Goal: Task Accomplishment & Management: Use online tool/utility

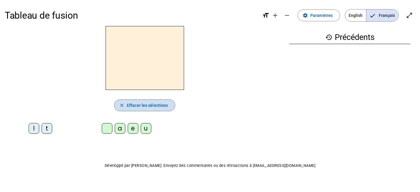
click at [157, 107] on span "Effacer les sélections" at bounding box center [147, 105] width 41 height 7
click at [126, 105] on span "button" at bounding box center [144, 105] width 60 height 14
click at [109, 129] on div at bounding box center [107, 128] width 11 height 11
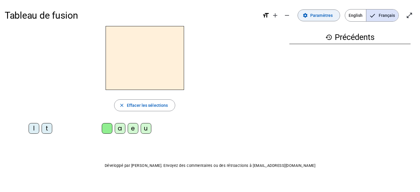
click at [325, 17] on span "Paramètres" at bounding box center [321, 15] width 22 height 7
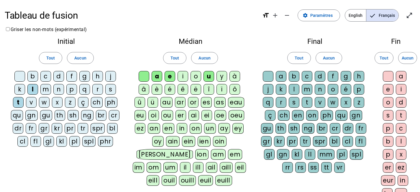
click at [111, 76] on div "j" at bounding box center [110, 76] width 11 height 11
click at [48, 91] on div "m" at bounding box center [45, 89] width 11 height 11
click at [158, 76] on div "a" at bounding box center [157, 76] width 11 height 11
click at [183, 78] on div "i" at bounding box center [183, 76] width 11 height 11
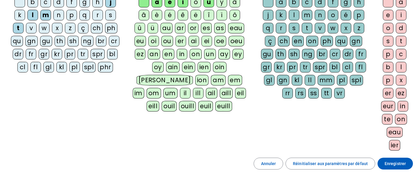
scroll to position [78, 0]
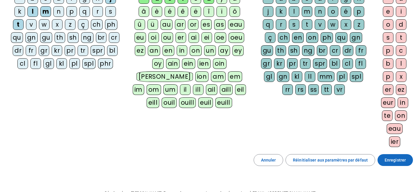
click at [388, 159] on span "Enregistrer" at bounding box center [395, 159] width 21 height 7
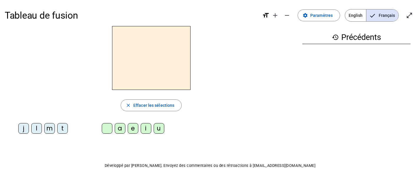
click at [35, 130] on div "l" at bounding box center [36, 128] width 11 height 11
click at [124, 130] on div "a" at bounding box center [120, 128] width 11 height 11
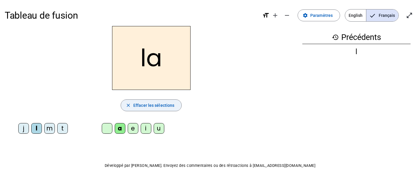
click at [130, 104] on mat-icon "close" at bounding box center [128, 104] width 5 height 5
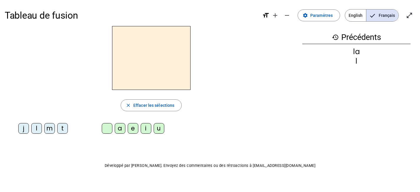
click at [131, 48] on h2 at bounding box center [151, 58] width 78 height 64
click at [60, 126] on div "t" at bounding box center [62, 128] width 11 height 11
click at [131, 128] on div "e" at bounding box center [133, 128] width 11 height 11
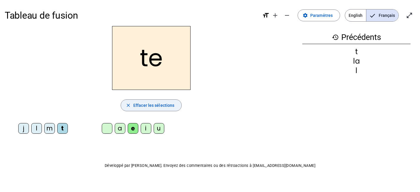
click at [127, 102] on mat-icon "close" at bounding box center [128, 104] width 5 height 5
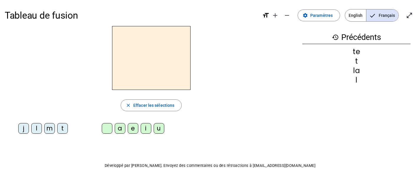
click at [51, 125] on div "m" at bounding box center [49, 128] width 11 height 11
click at [156, 130] on div "u" at bounding box center [159, 128] width 11 height 11
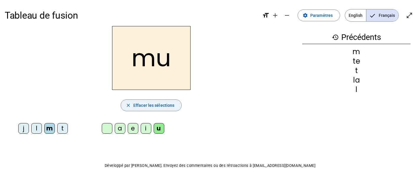
click at [125, 108] on span "button" at bounding box center [151, 105] width 60 height 14
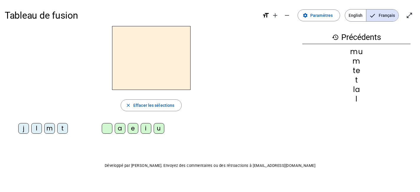
click at [358, 37] on h3 "history Précédents" at bounding box center [356, 37] width 108 height 13
click at [361, 96] on div "l" at bounding box center [356, 98] width 108 height 7
click at [128, 105] on mat-icon "close" at bounding box center [128, 104] width 5 height 5
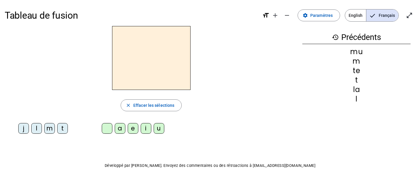
click at [358, 100] on div "l" at bounding box center [356, 98] width 108 height 7
